Goal: Task Accomplishment & Management: Complete application form

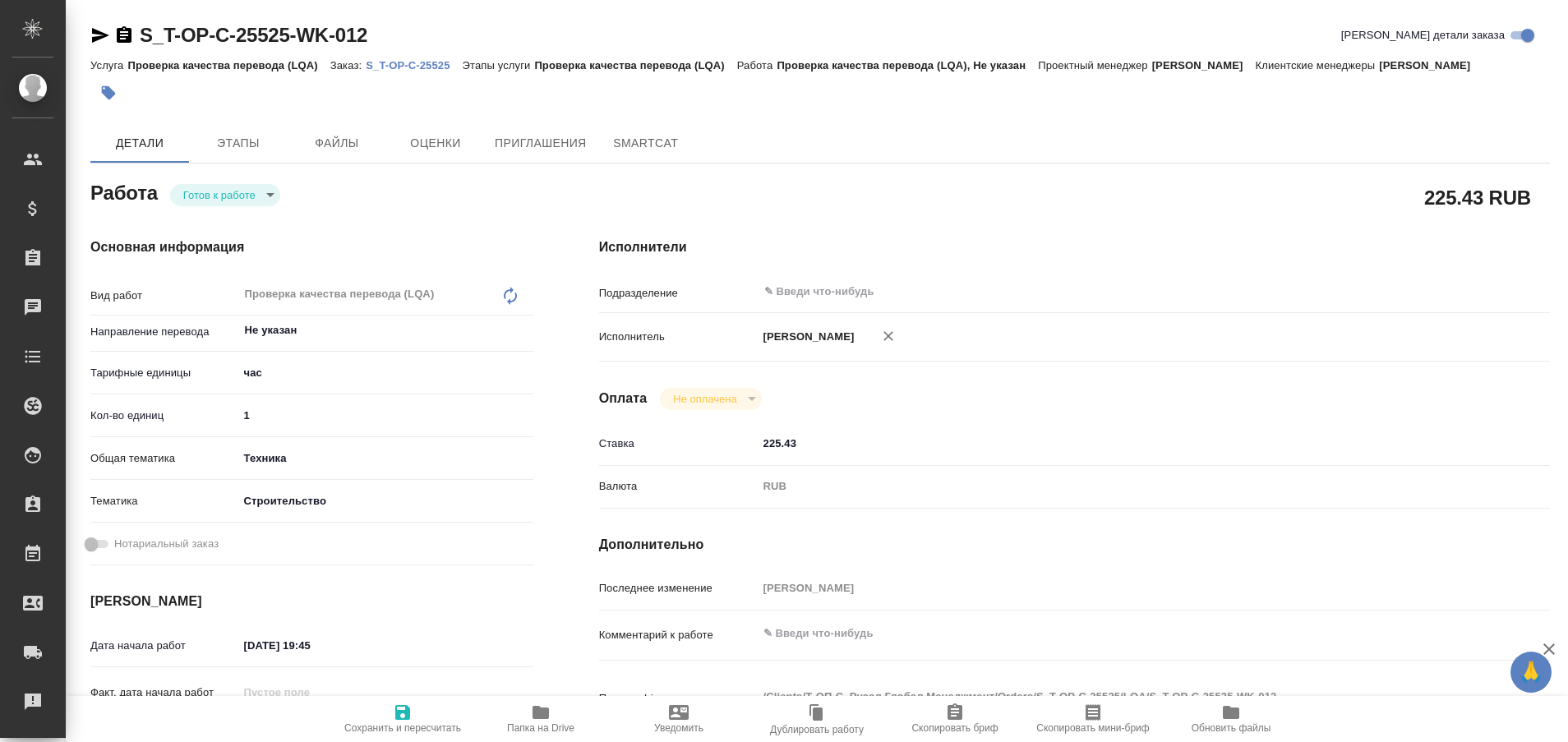
type textarea "x"
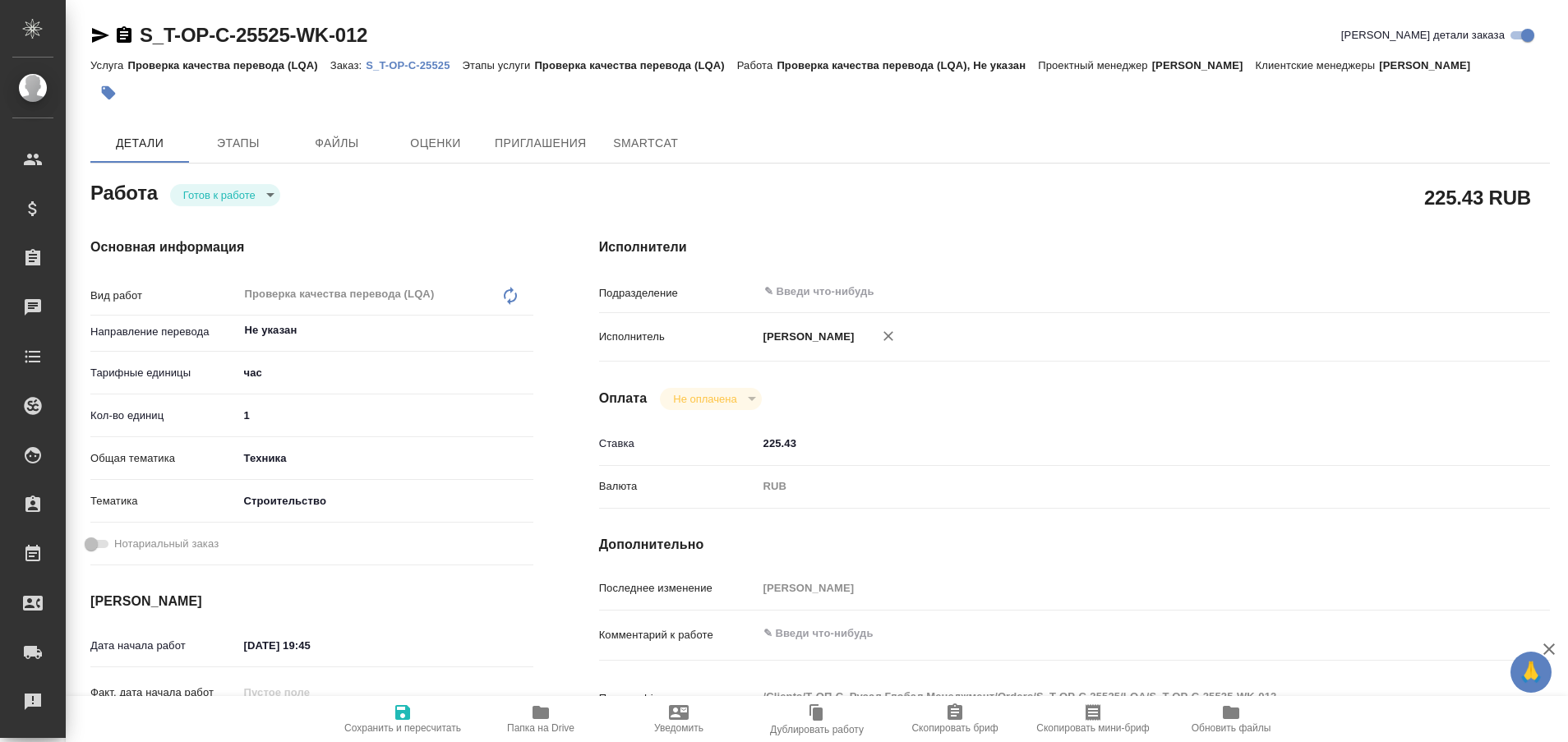
type textarea "x"
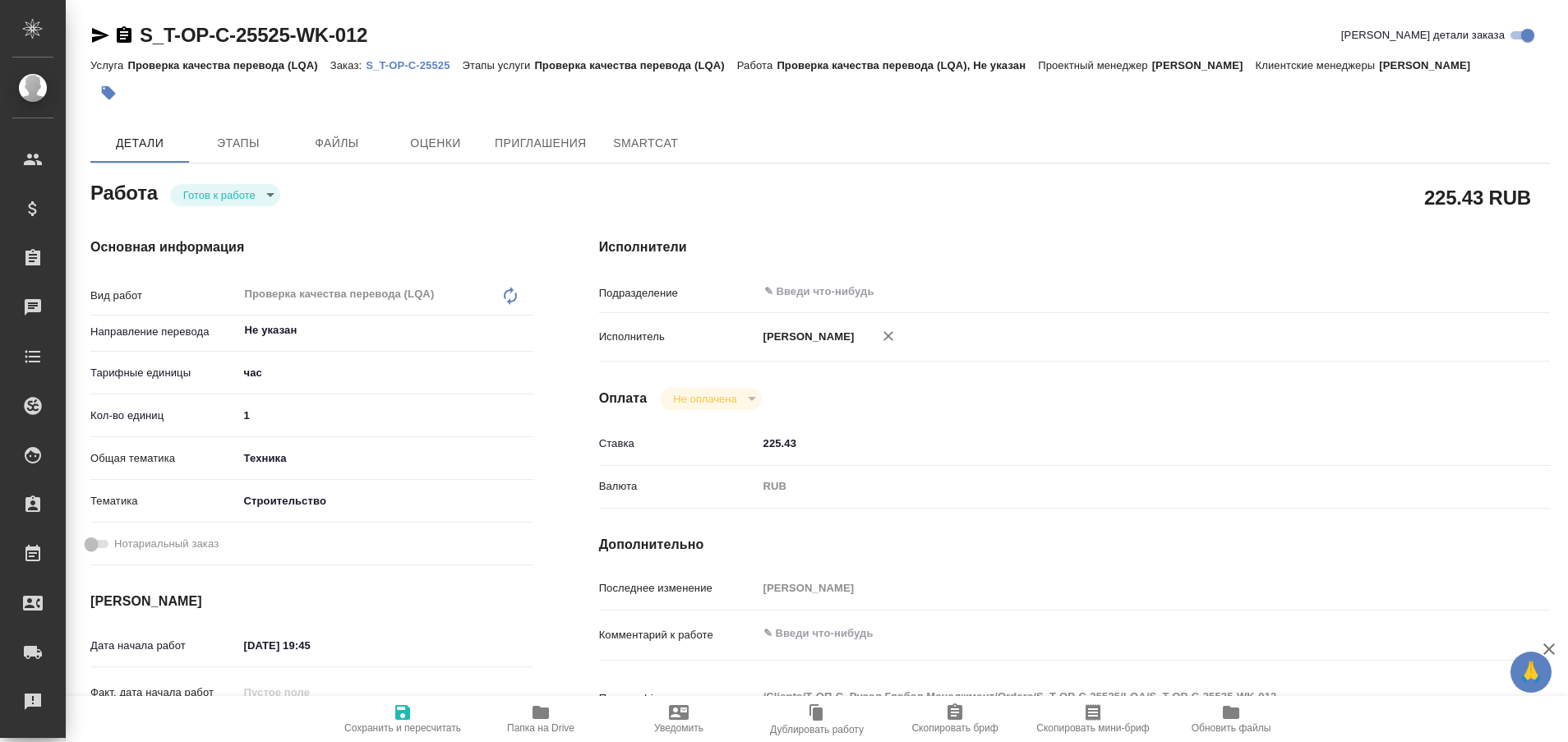
type textarea "x"
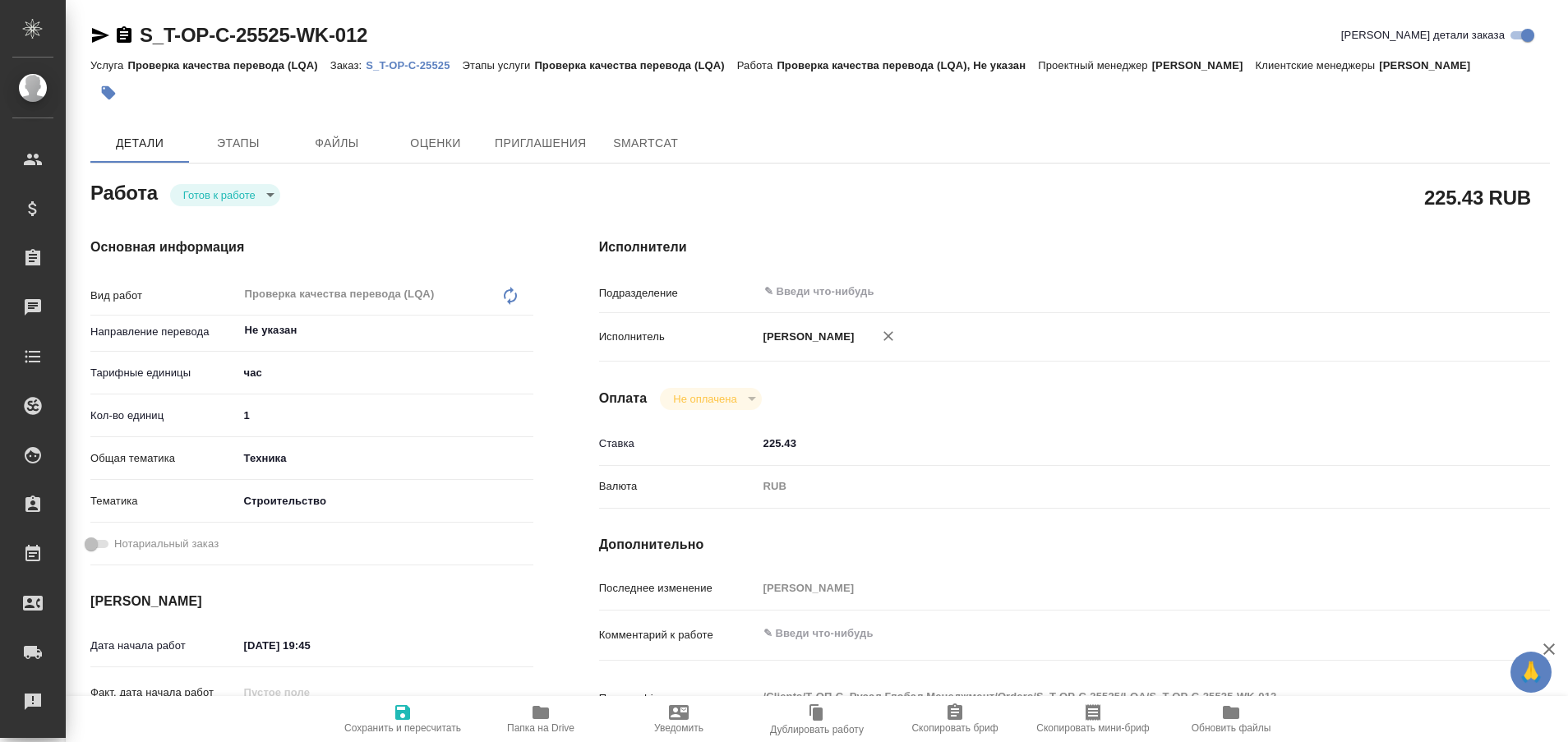
type textarea "x"
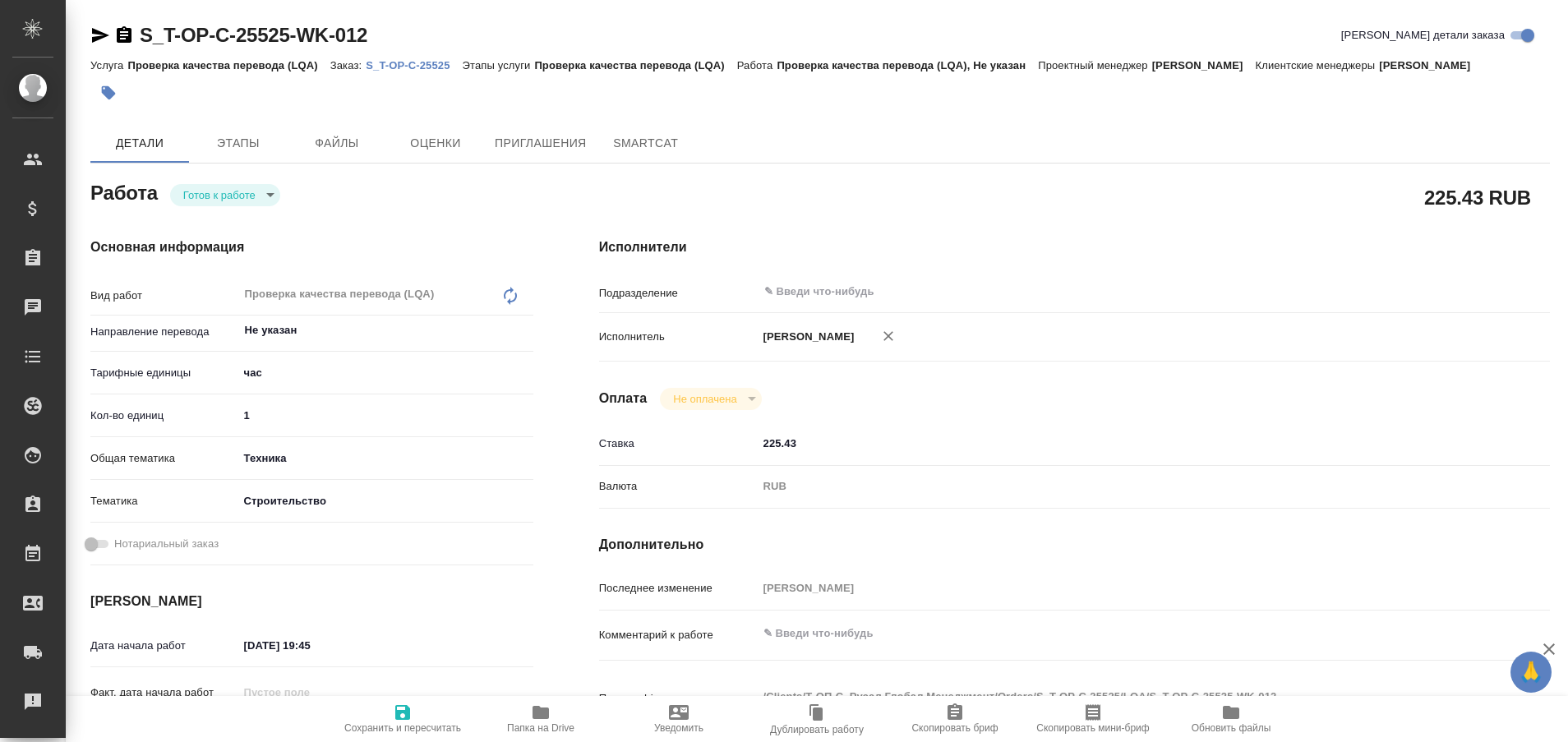
type textarea "x"
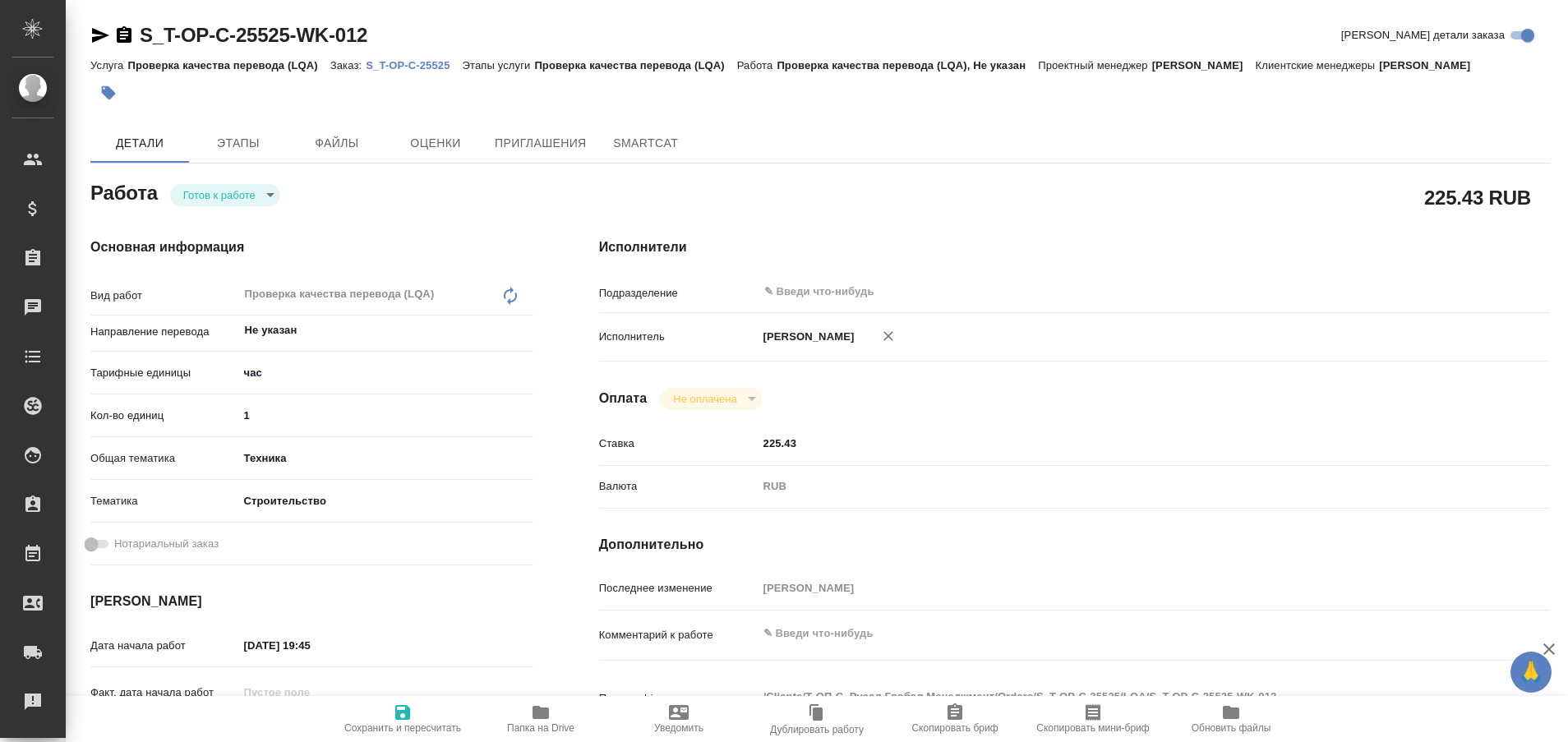
type textarea "x"
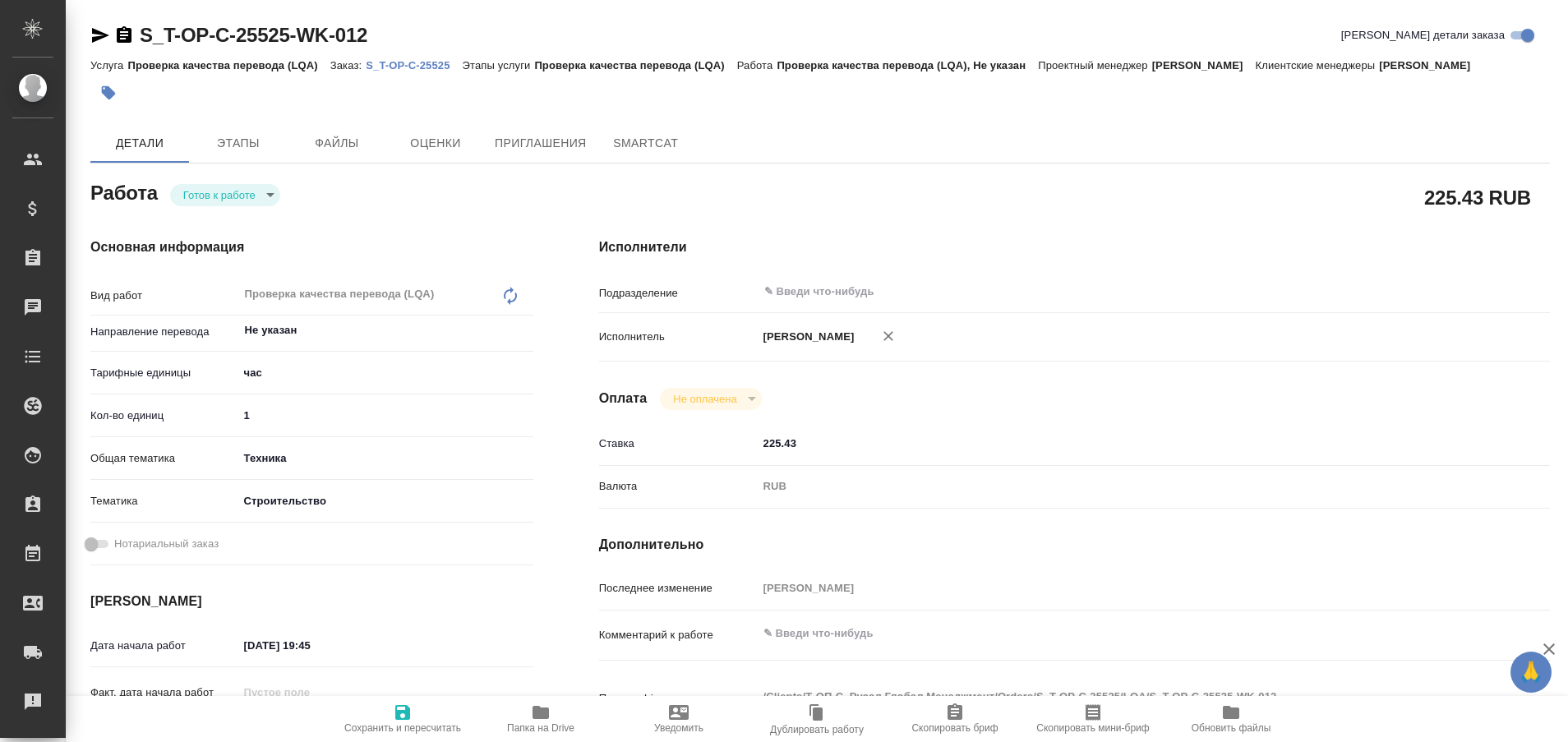
type textarea "x"
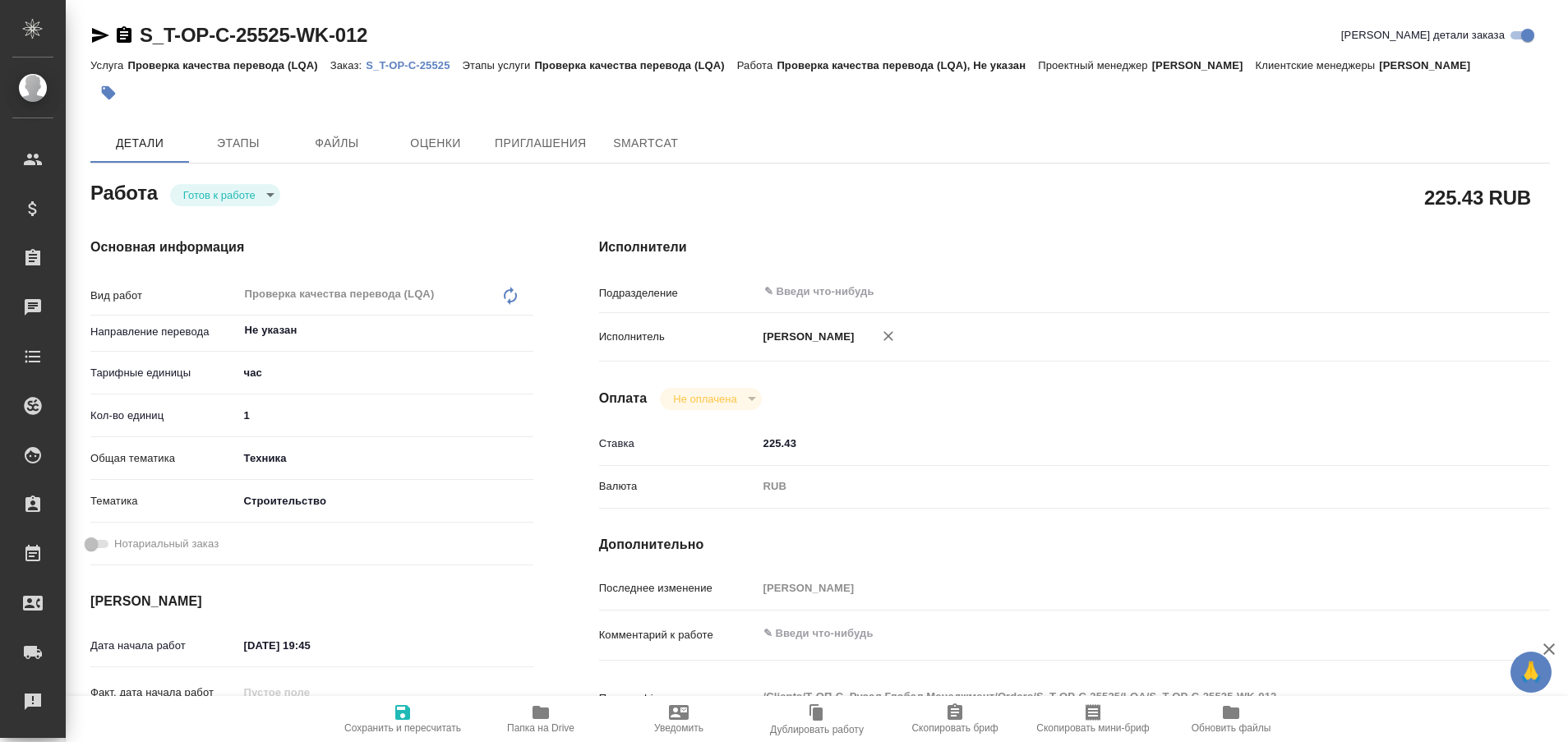
type textarea "x"
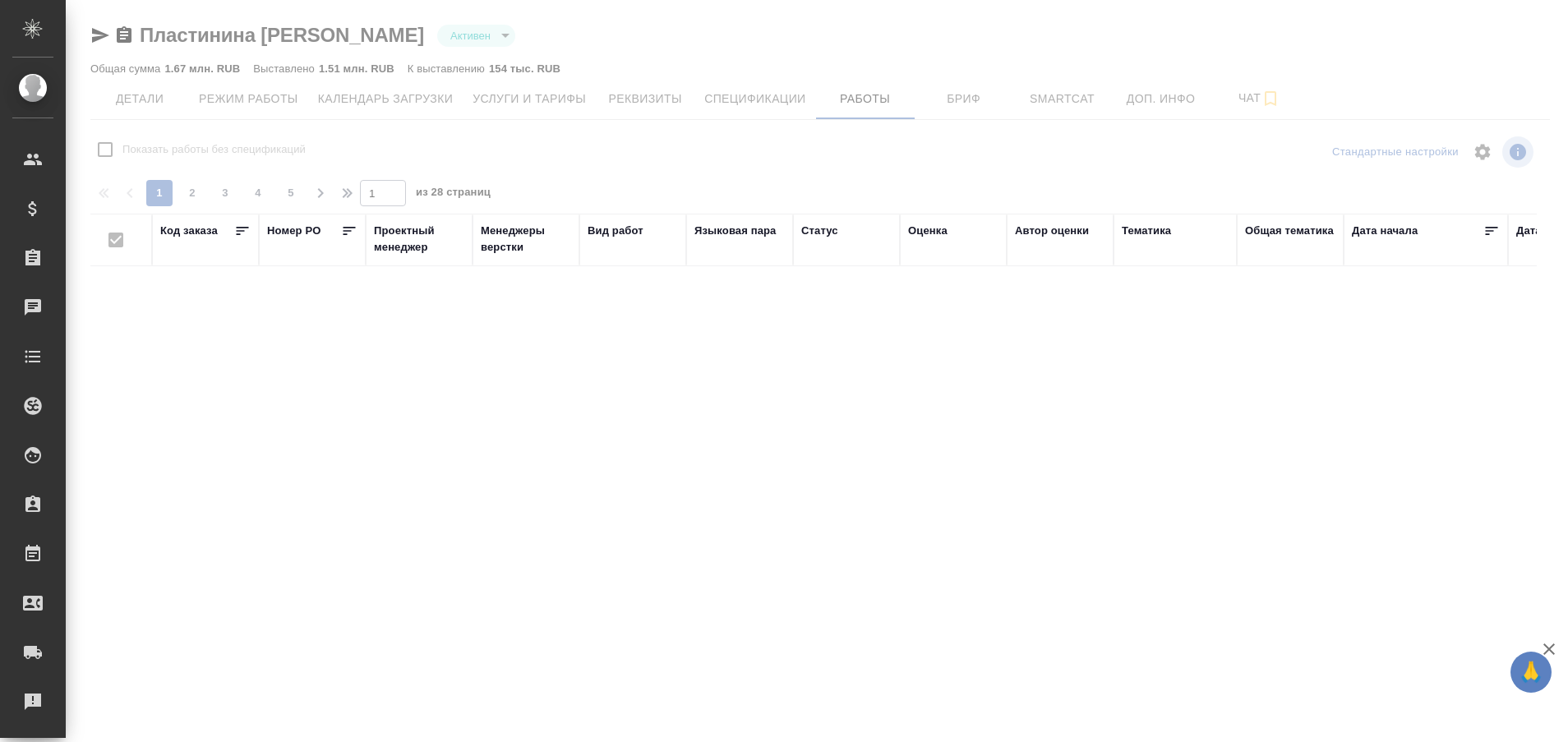
checkbox input "false"
